Goal: Contribute content: Add original content to the website for others to see

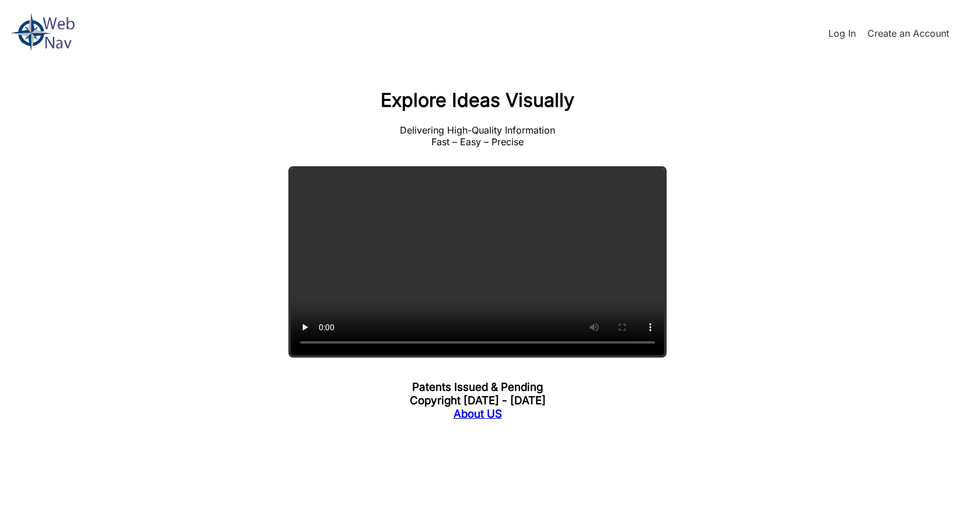
click at [835, 40] on div "Log In Create an Account" at bounding box center [477, 33] width 955 height 67
click at [837, 35] on link "Log In" at bounding box center [841, 33] width 27 height 12
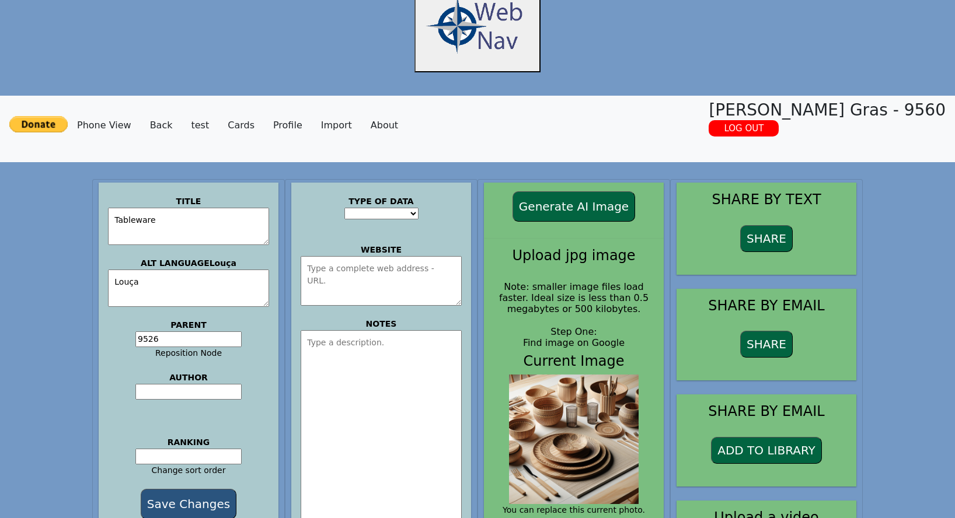
scroll to position [9, 0]
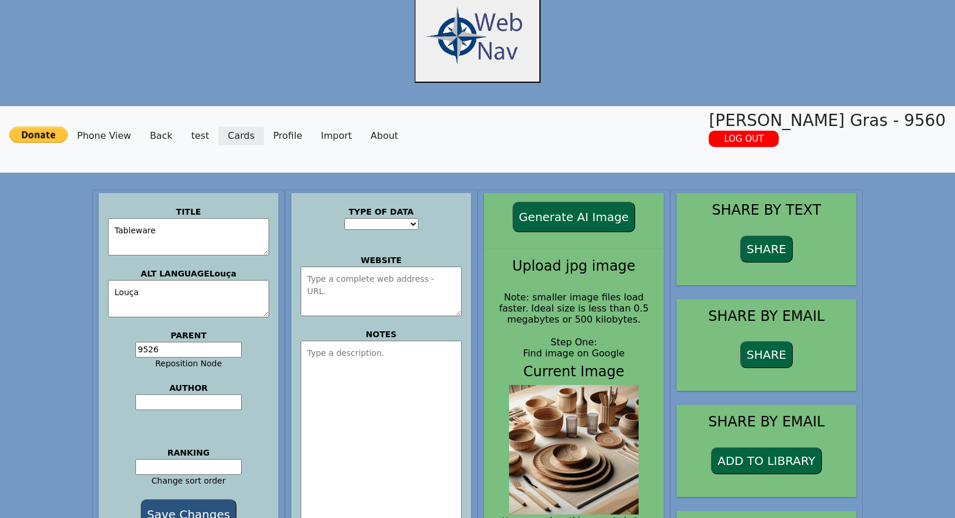
click at [234, 138] on link "Cards" at bounding box center [241, 136] width 46 height 19
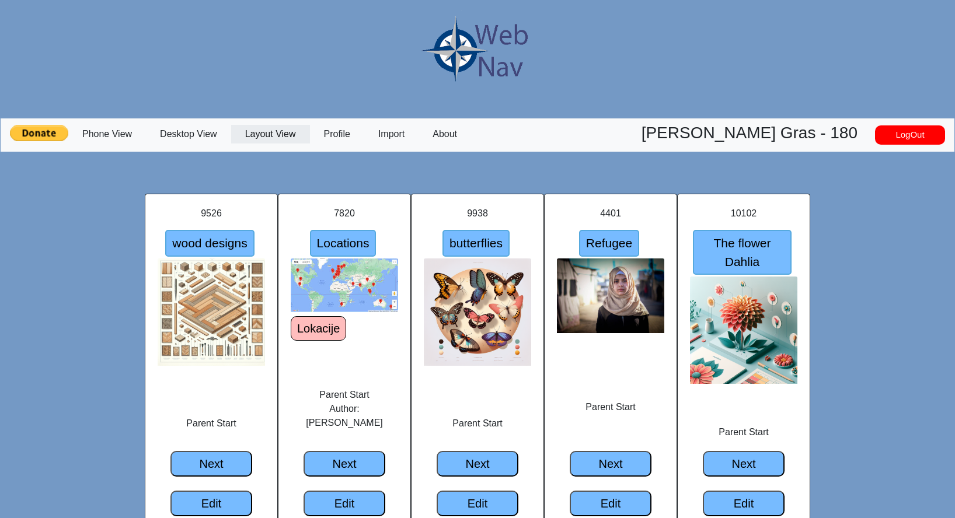
click at [264, 137] on link "Layout View" at bounding box center [270, 134] width 79 height 19
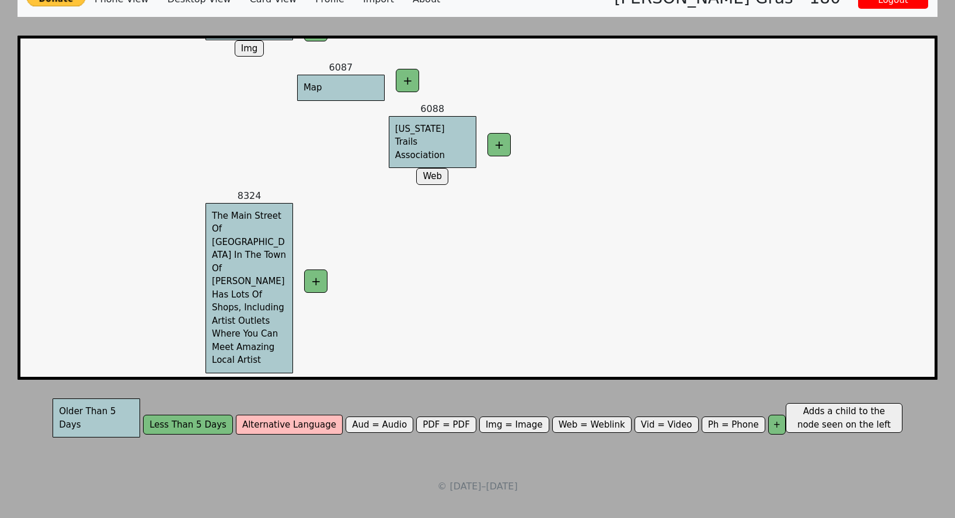
scroll to position [13195, 0]
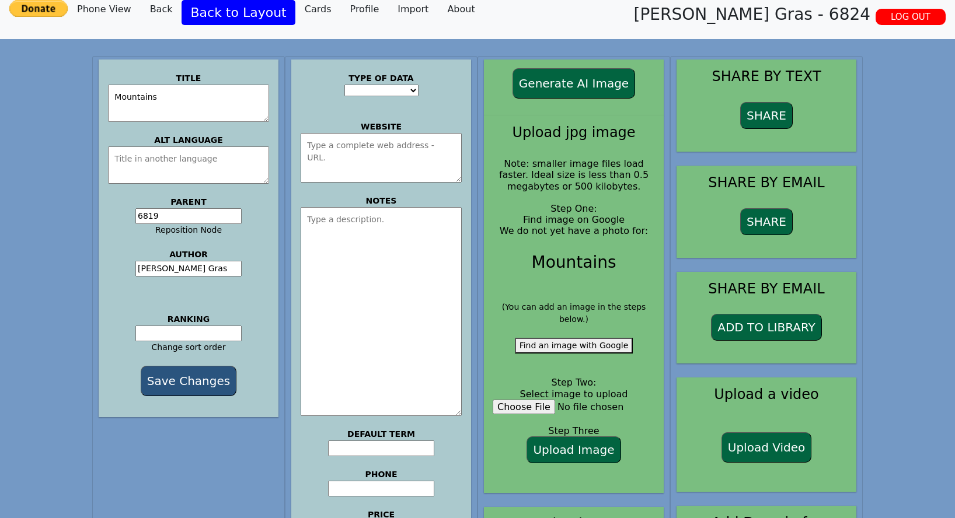
scroll to position [107, 0]
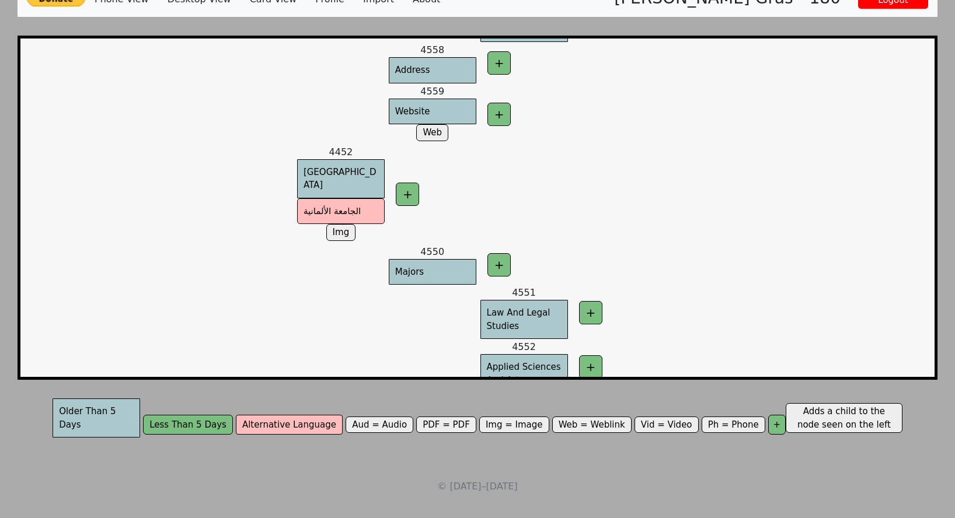
scroll to position [54978, 0]
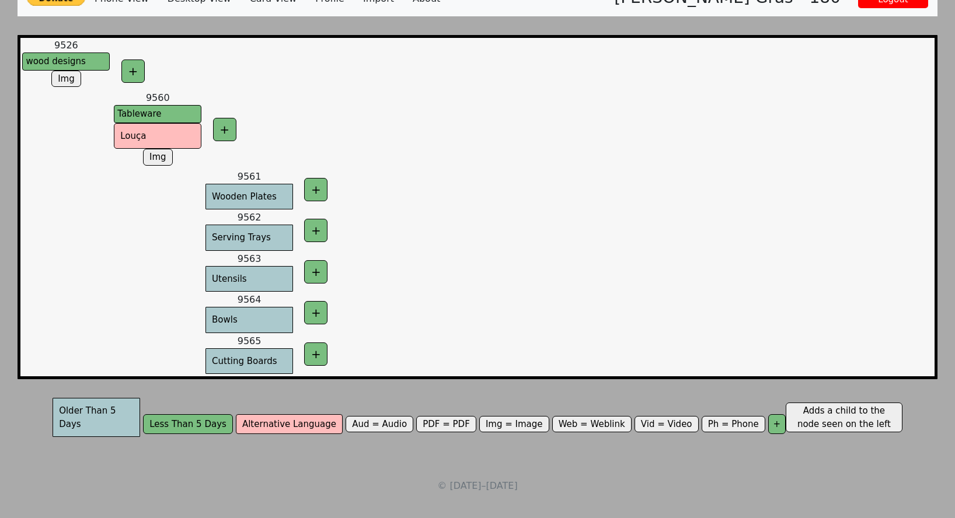
scroll to position [136, 0]
click at [67, 206] on td at bounding box center [66, 190] width 92 height 41
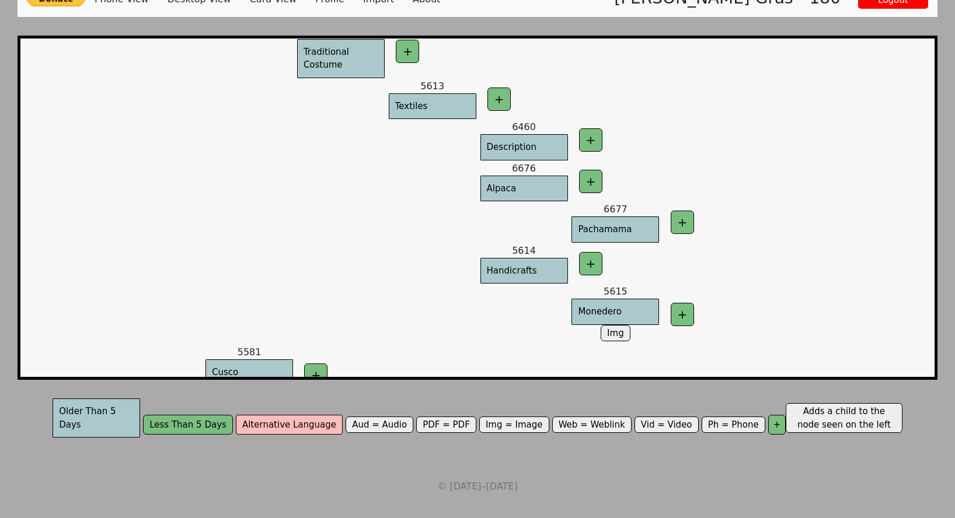
scroll to position [3097, 0]
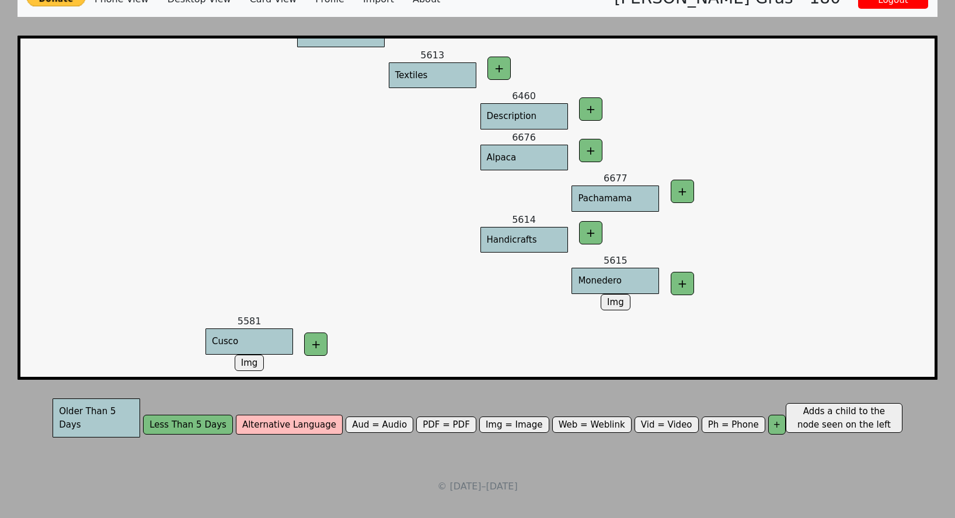
click at [722, 375] on td at bounding box center [707, 412] width 92 height 74
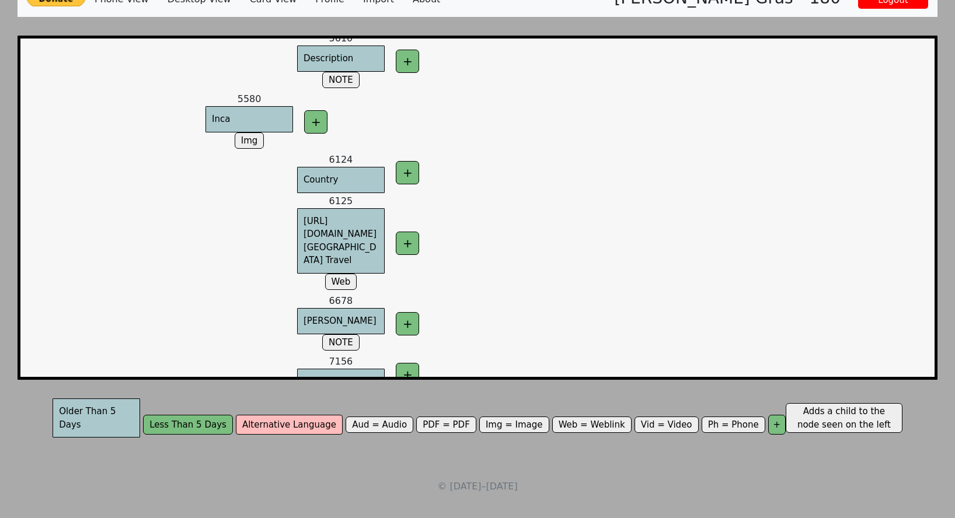
scroll to position [2682, 0]
